Goal: Submit feedback/report problem: Submit feedback/report problem

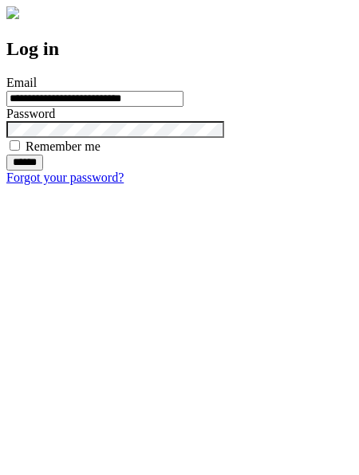
type input "**********"
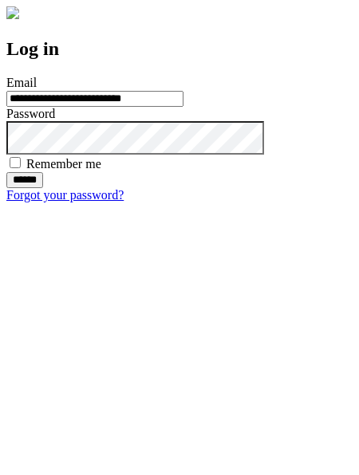
click at [43, 188] on input "******" at bounding box center [24, 180] width 37 height 16
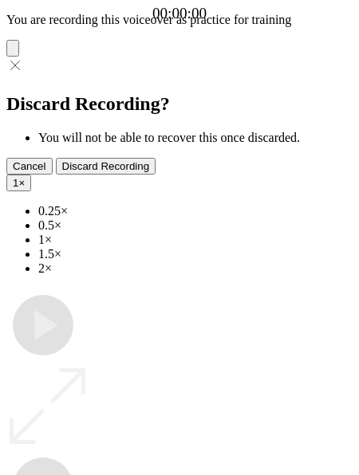
type input "**********"
